Goal: Task Accomplishment & Management: Manage account settings

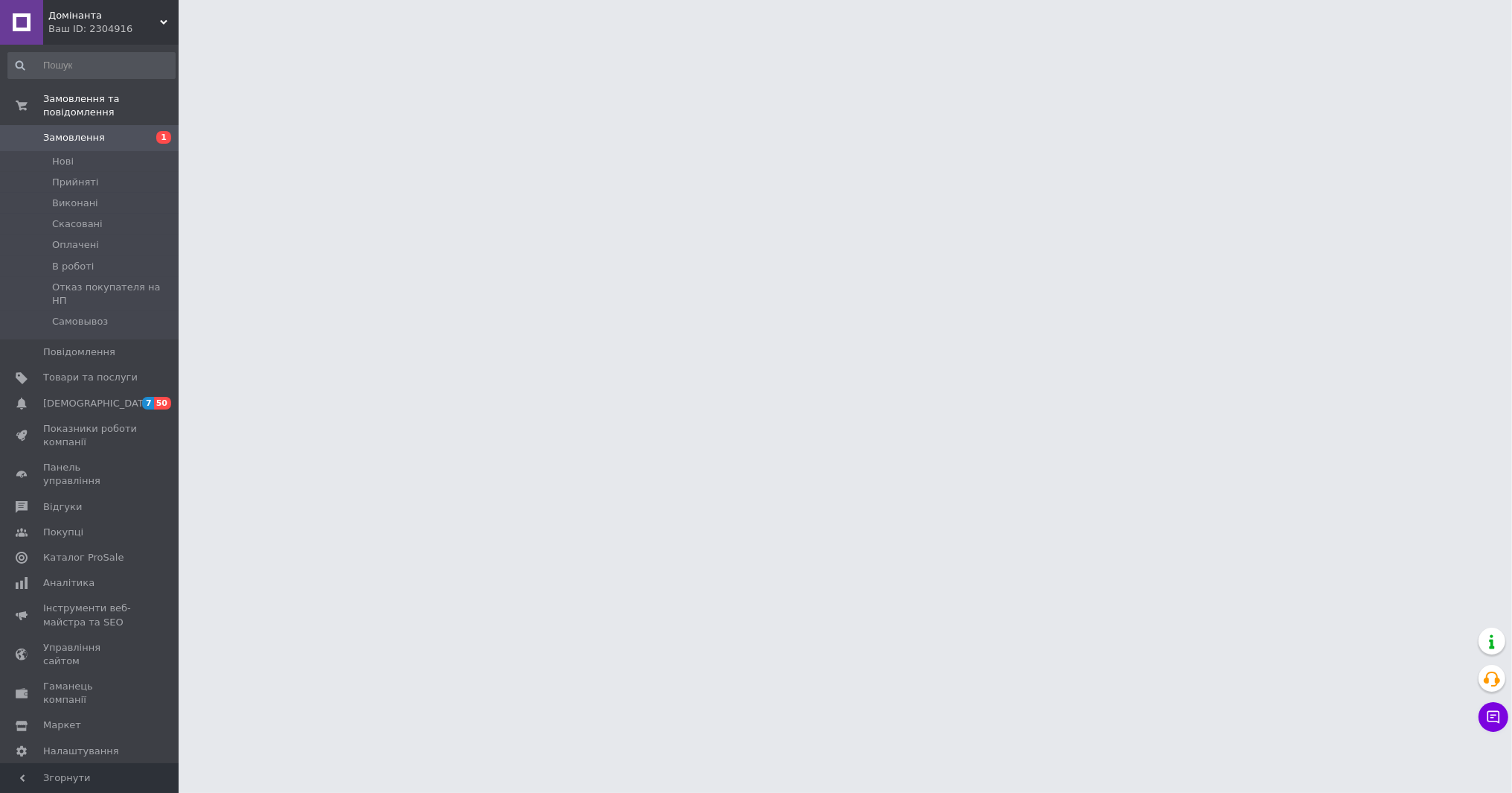
click at [360, 37] on html "Домінанта Ваш ID: 2304916 Сайт Домінанта Кабінет покупця Перевірити стан систем…" at bounding box center [756, 18] width 1512 height 37
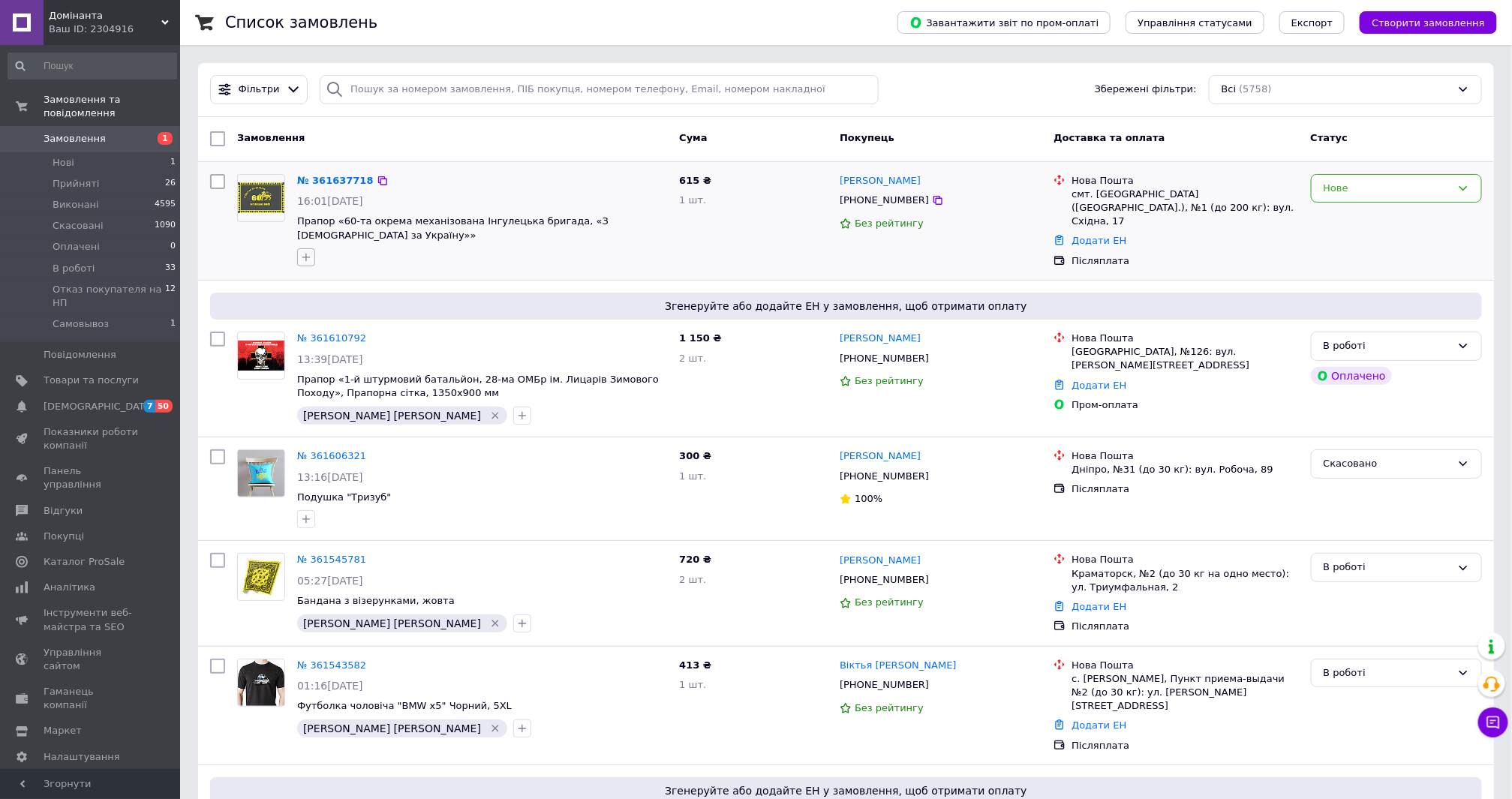
click at [312, 251] on icon "button" at bounding box center [306, 257] width 12 height 12
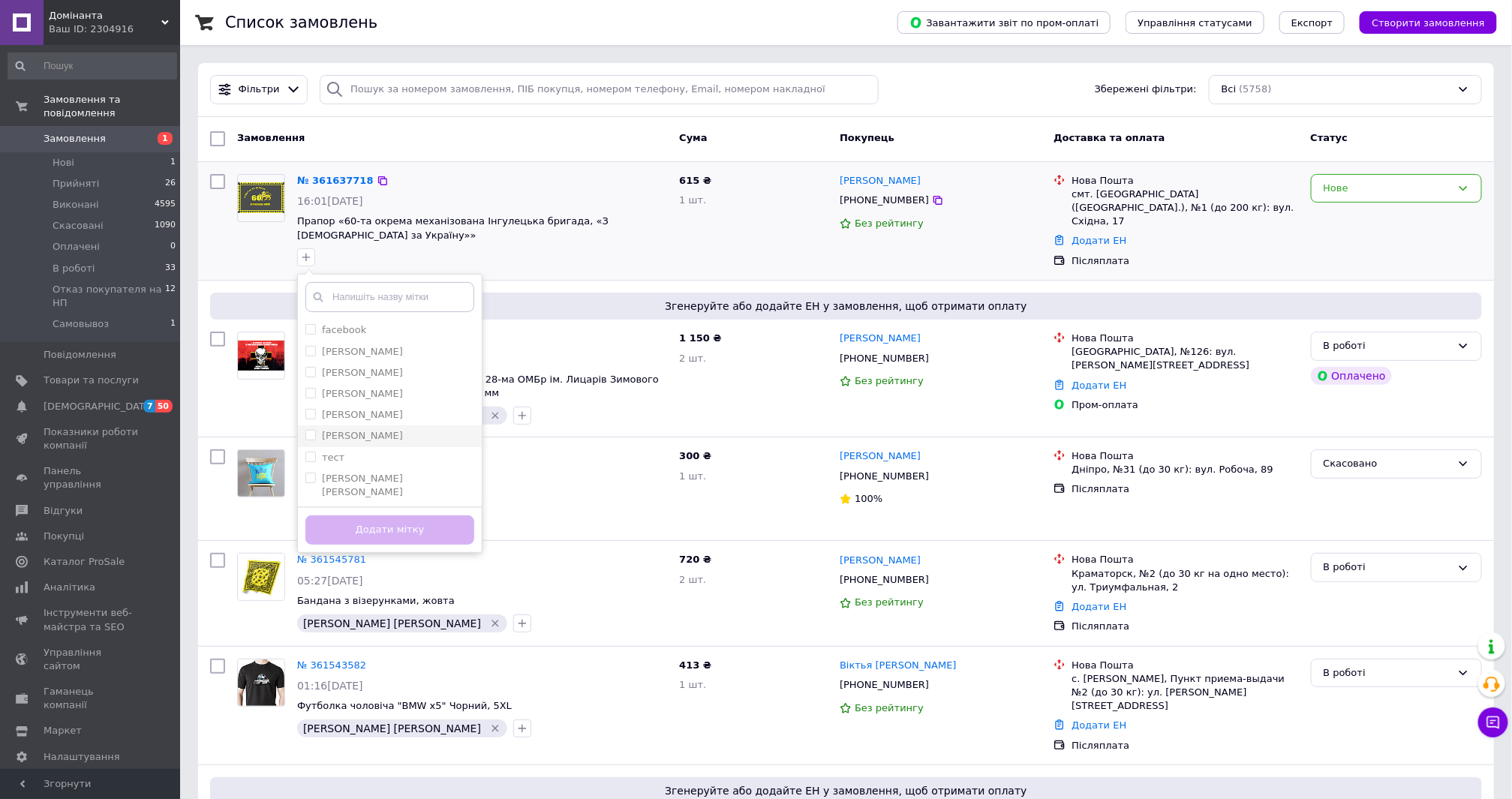
click at [309, 430] on input "[PERSON_NAME]" at bounding box center [310, 435] width 10 height 10
checkbox input "true"
click at [391, 515] on button "Додати мітку" at bounding box center [389, 530] width 168 height 29
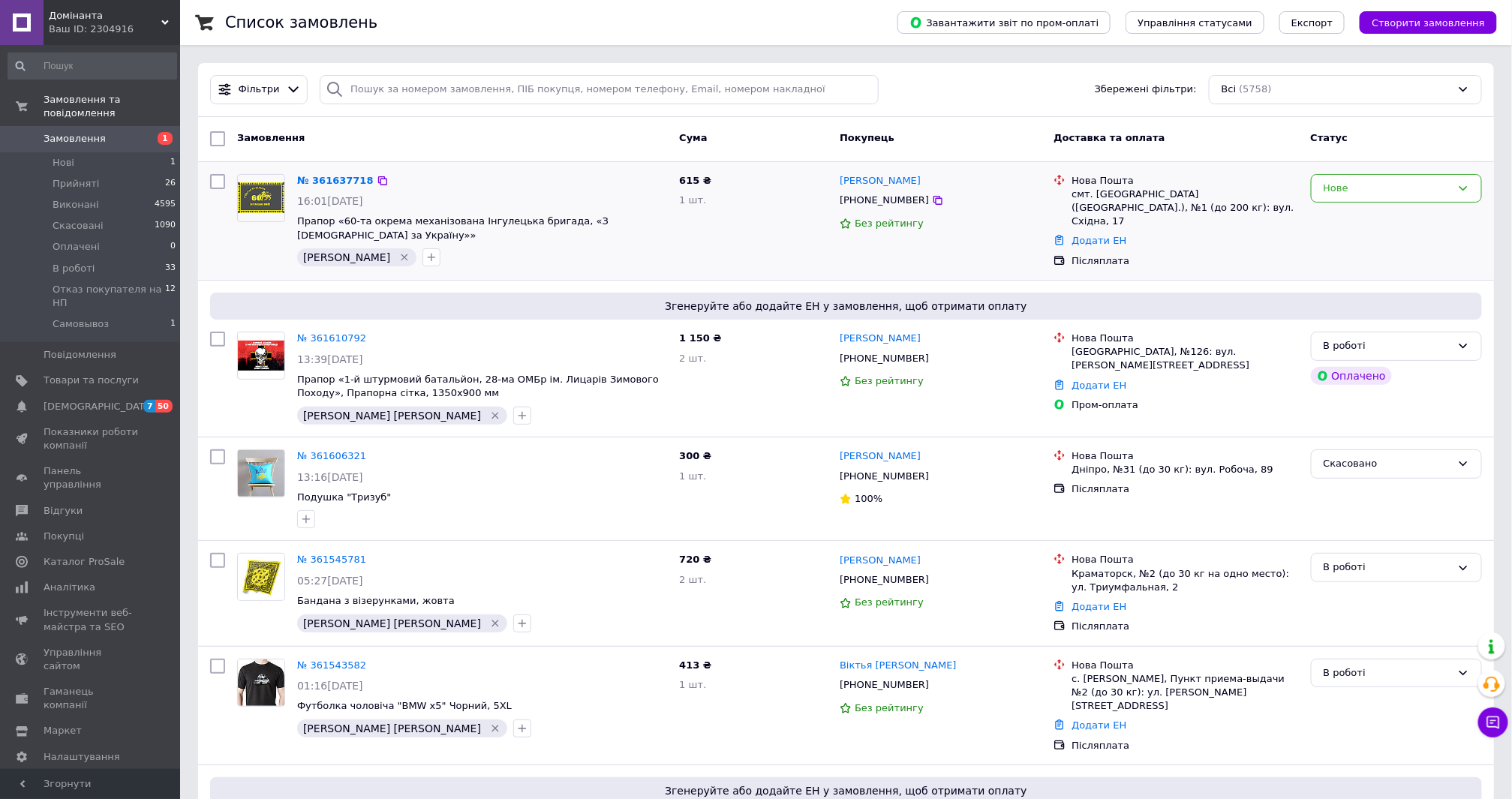
drag, startPoint x: 343, startPoint y: 176, endPoint x: 565, endPoint y: 175, distance: 222.0
click at [591, 162] on div "№ 361637718 16:01[DATE] Прапор «60-та окрема механізована Інгулецька бригада, «…" at bounding box center [845, 220] width 1296 height 118
click at [377, 183] on icon at bounding box center [383, 181] width 12 height 12
